Goal: Find specific page/section: Find specific page/section

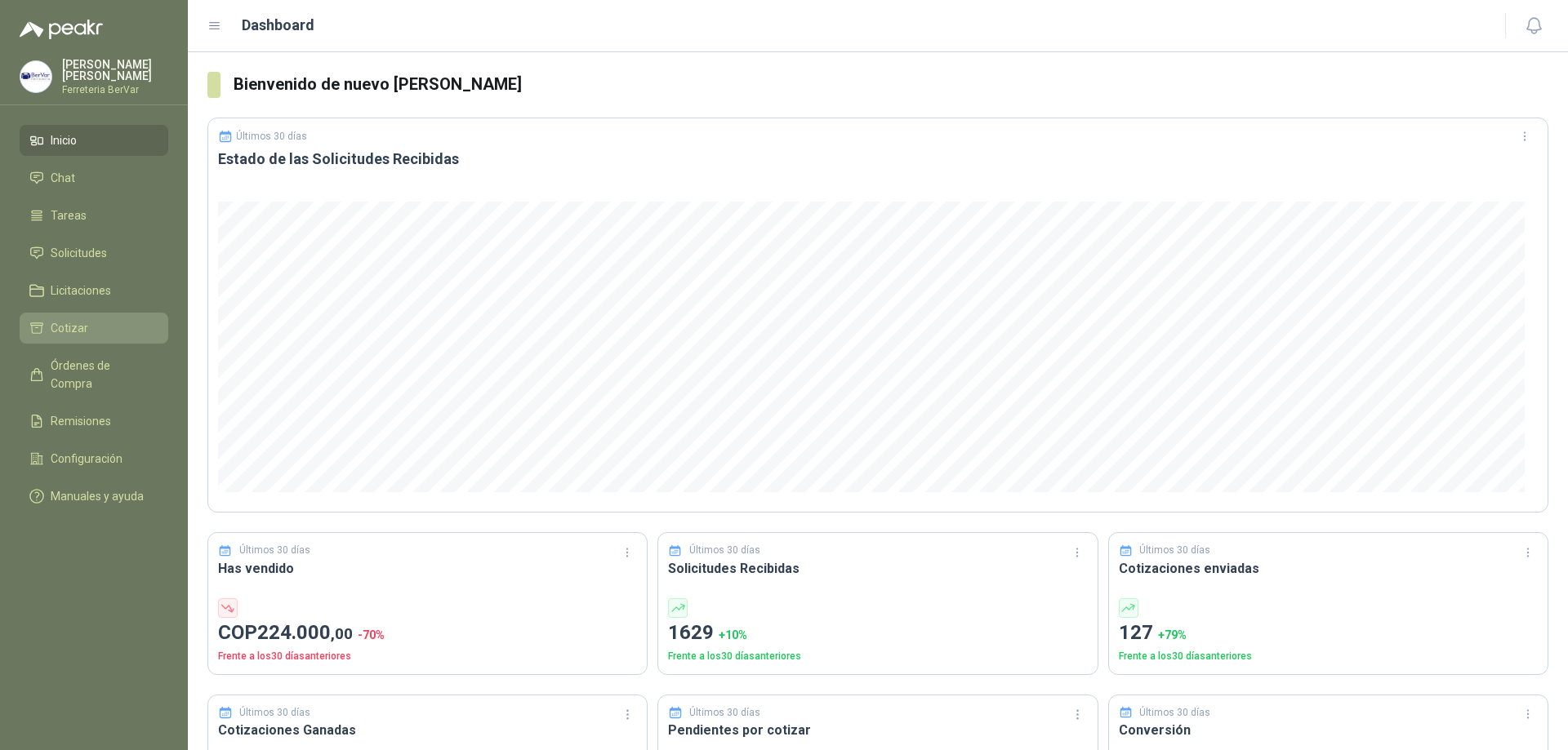
click at [106, 321] on li "Cotizar" at bounding box center [94, 328] width 129 height 18
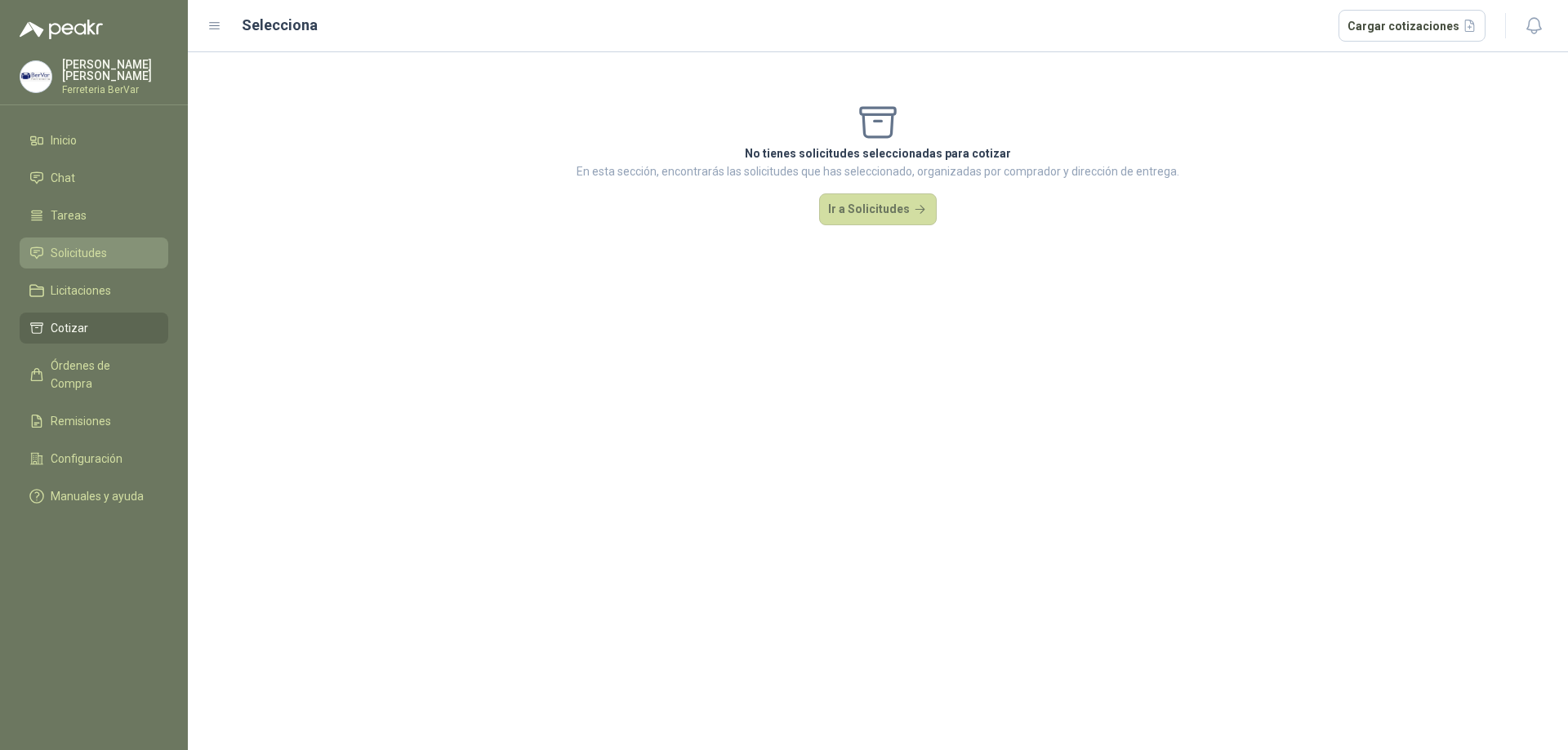
click at [97, 254] on span "Solicitudes" at bounding box center [79, 252] width 57 height 18
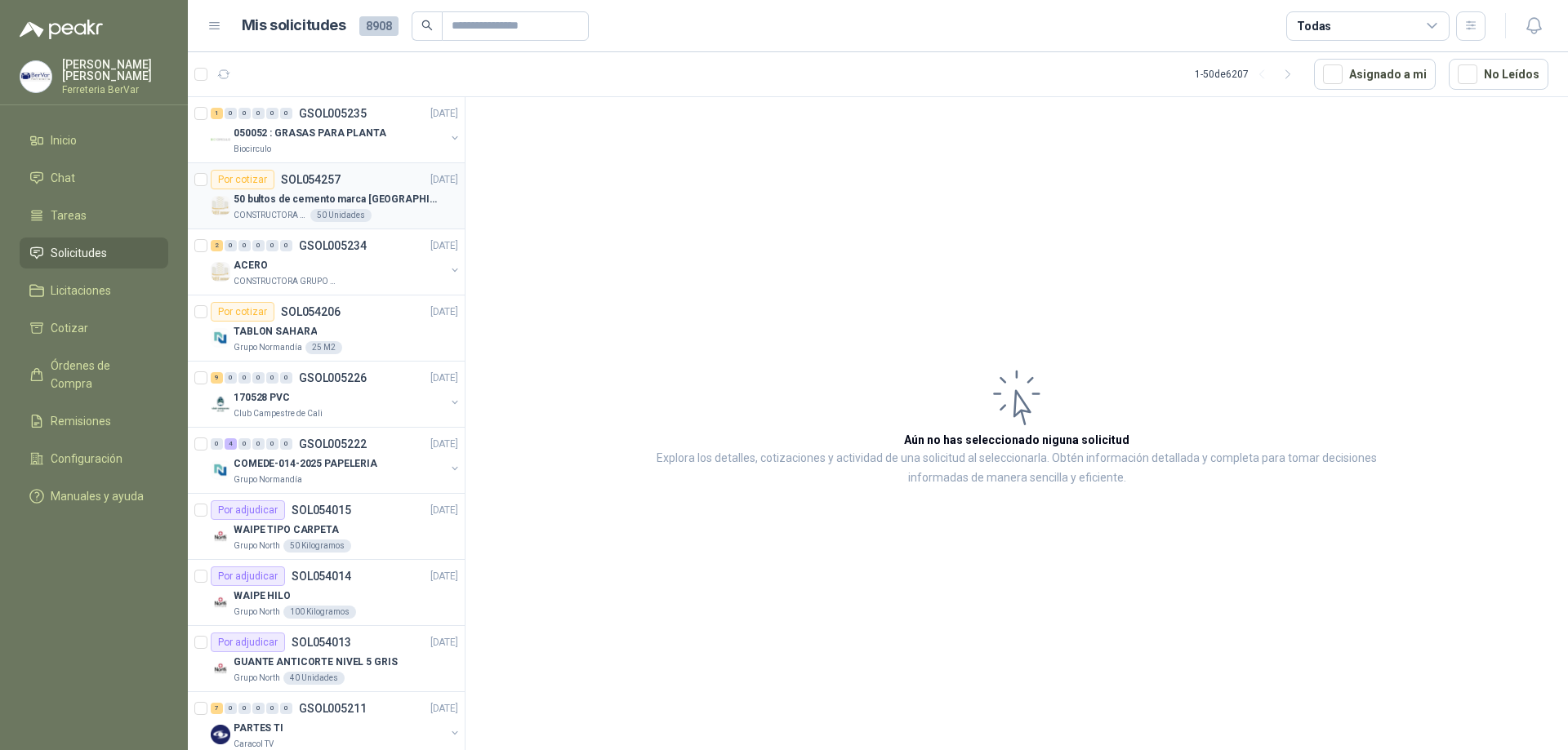
click at [373, 200] on p "50 bultos de cemento marca [GEOGRAPHIC_DATA][PERSON_NAME]" at bounding box center [335, 200] width 203 height 15
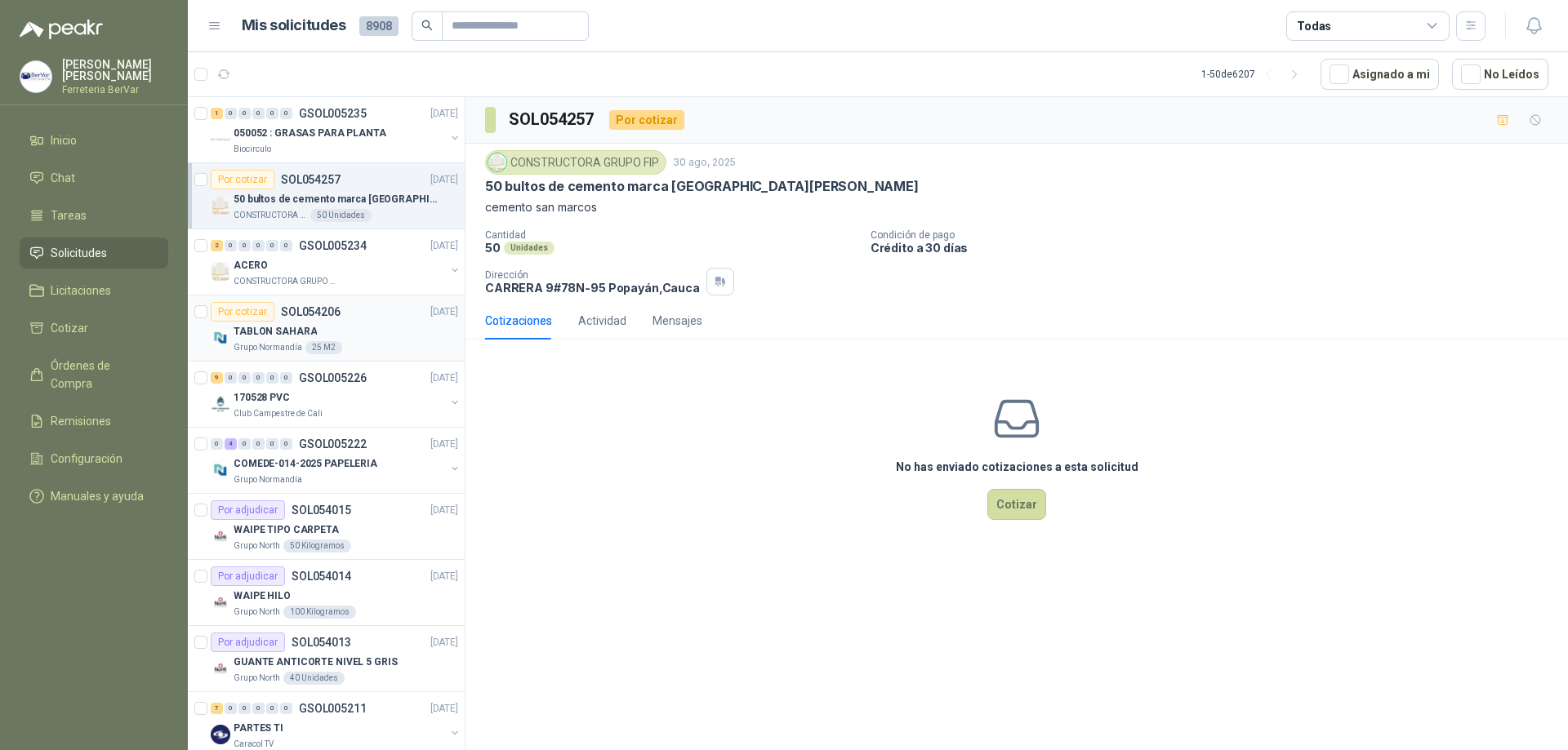
click at [345, 330] on div "TABLON SAHARA" at bounding box center [346, 331] width 225 height 20
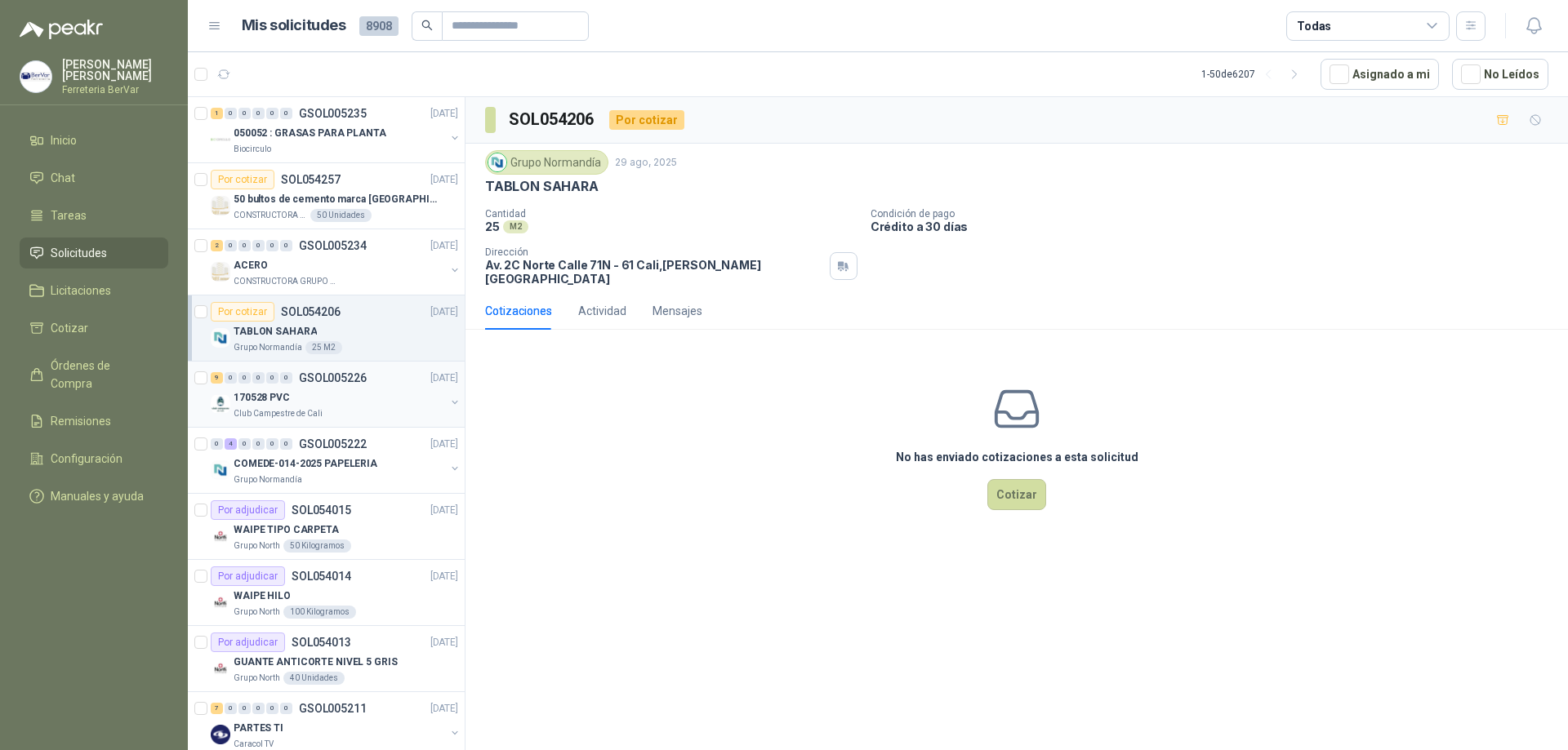
click at [374, 405] on div "170528 PVC" at bounding box center [339, 397] width 211 height 20
